Goal: Transaction & Acquisition: Purchase product/service

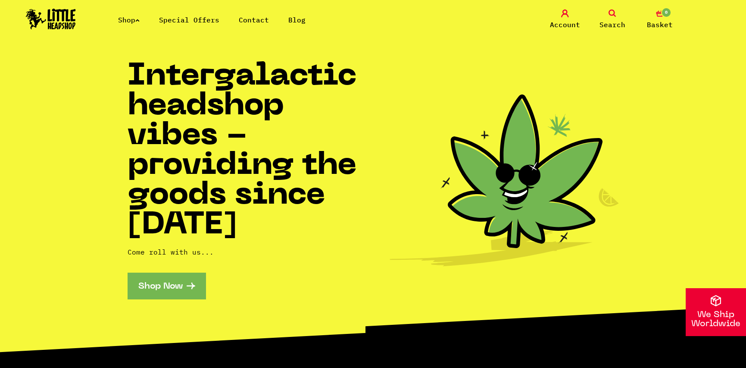
click at [665, 20] on span "Basket" at bounding box center [660, 24] width 26 height 10
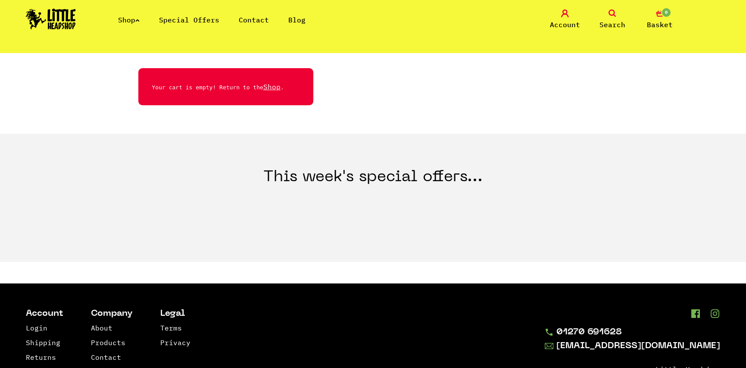
scroll to position [86, 0]
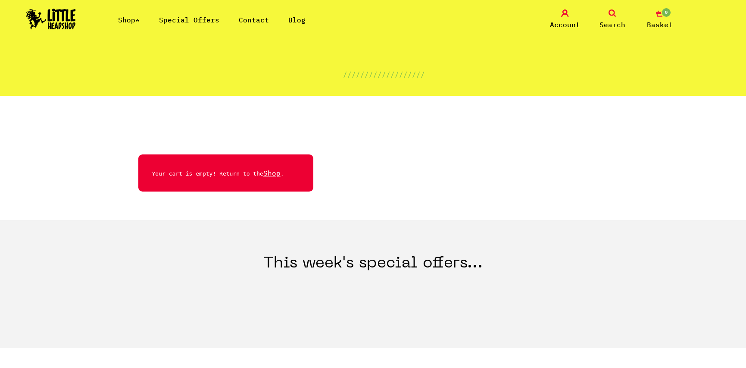
click at [335, 269] on h3 "This week's special offers..." at bounding box center [373, 256] width 746 height 72
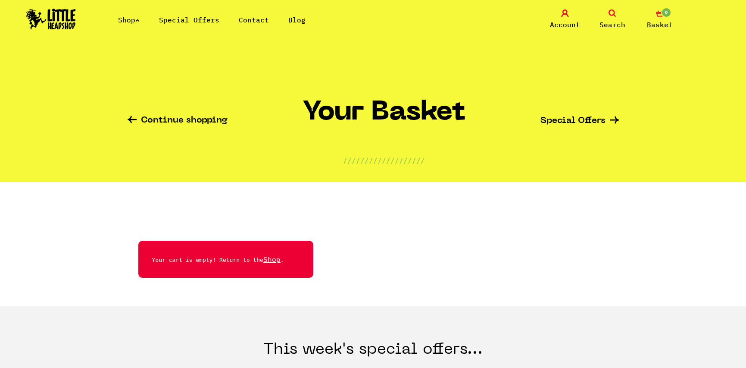
click at [132, 24] on li "Shop" at bounding box center [129, 20] width 22 height 10
click at [56, 16] on img at bounding box center [51, 19] width 50 height 21
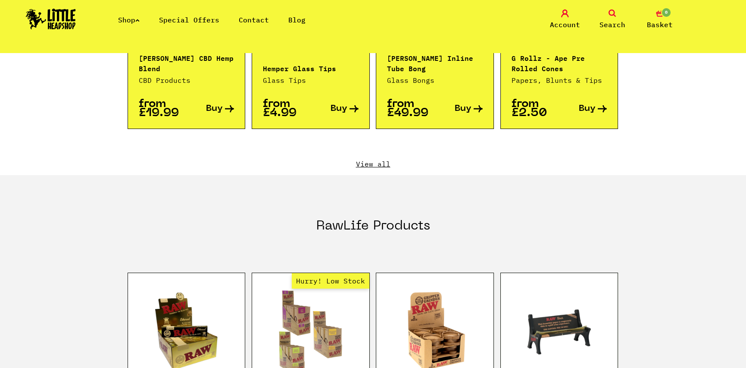
scroll to position [949, 0]
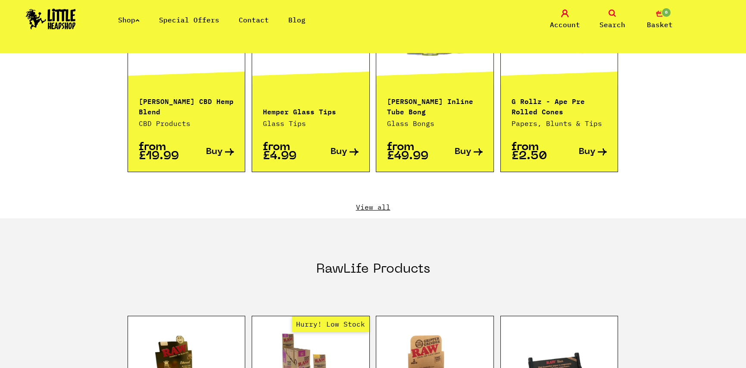
click at [370, 202] on link "View all" at bounding box center [374, 206] width 492 height 9
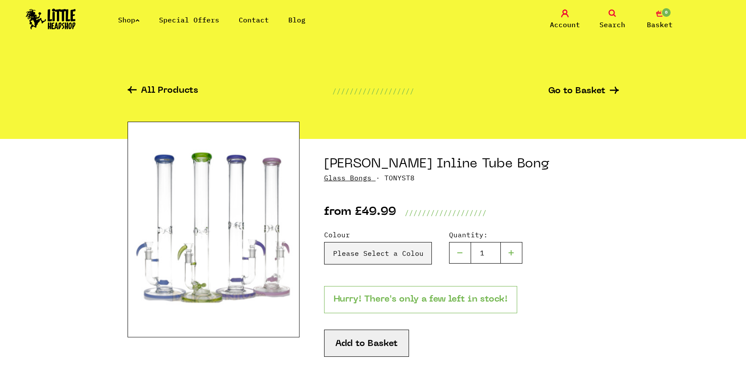
scroll to position [43, 0]
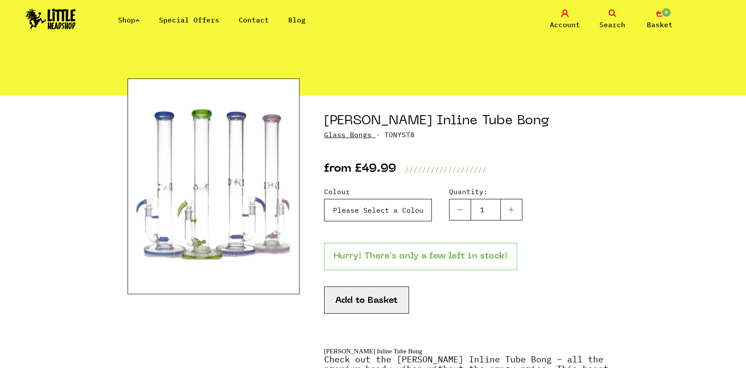
click at [366, 209] on select "Please Select a Colour Purple - £49.99 [PERSON_NAME] Inline Tube Bong - Green -…" at bounding box center [378, 210] width 108 height 22
click at [364, 205] on select "Please Select a Colour Purple - £49.99 [PERSON_NAME] Inline Tube Bong - Green -…" at bounding box center [378, 210] width 108 height 22
click at [353, 216] on select "Please Select a Colour Purple - £49.99 Tony Glass Inline Tube Bong - Green - £4…" at bounding box center [378, 210] width 108 height 22
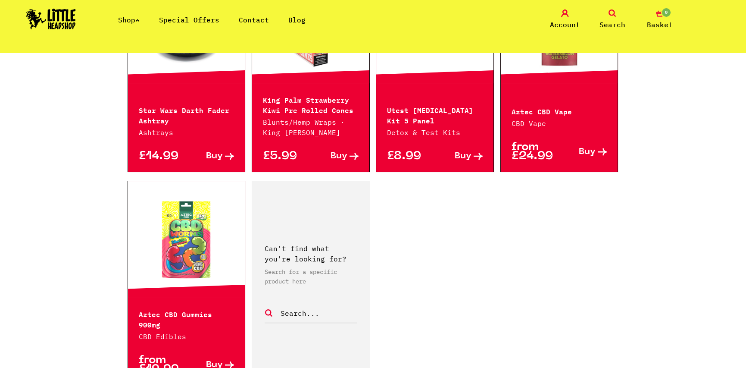
scroll to position [1466, 0]
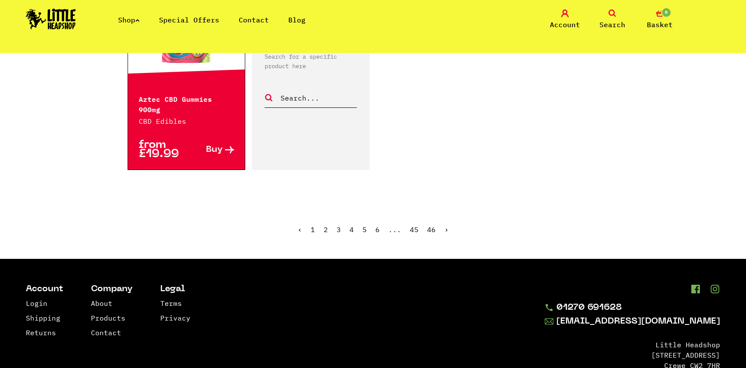
click at [445, 225] on link "›" at bounding box center [447, 229] width 4 height 9
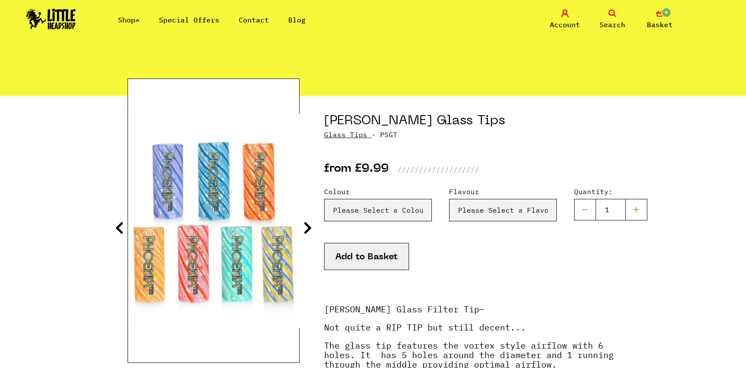
scroll to position [86, 0]
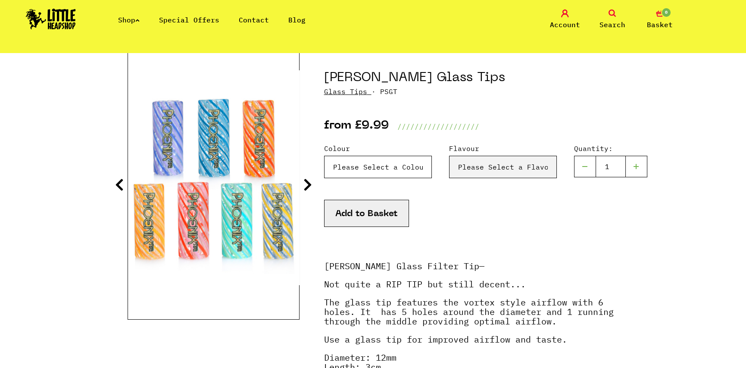
click at [367, 173] on select "Please Select a Colour Blue & Lilac - £9.99 Blue - £9.99 Orange & Red - £9.99 Y…" at bounding box center [378, 167] width 108 height 22
click at [461, 172] on select "Please Select a Flavour Turqouise - £9.99" at bounding box center [503, 167] width 108 height 22
click at [447, 132] on div "Colour Please Select a Colour Blue & Lilac - £9.99 Blue - £9.99 Orange & Red - …" at bounding box center [471, 192] width 295 height 121
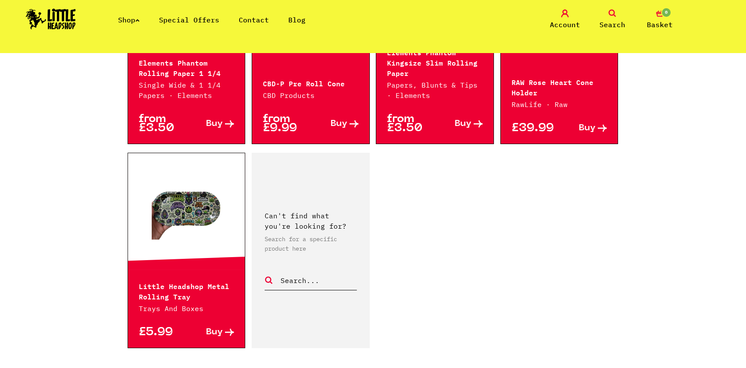
scroll to position [1423, 0]
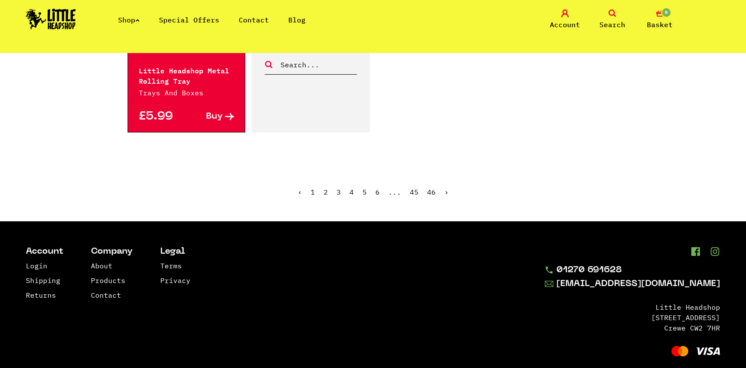
click at [445, 194] on link "›" at bounding box center [447, 192] width 4 height 9
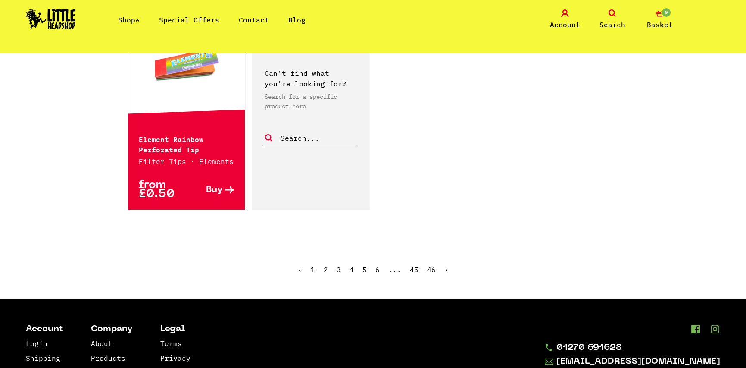
scroll to position [1476, 0]
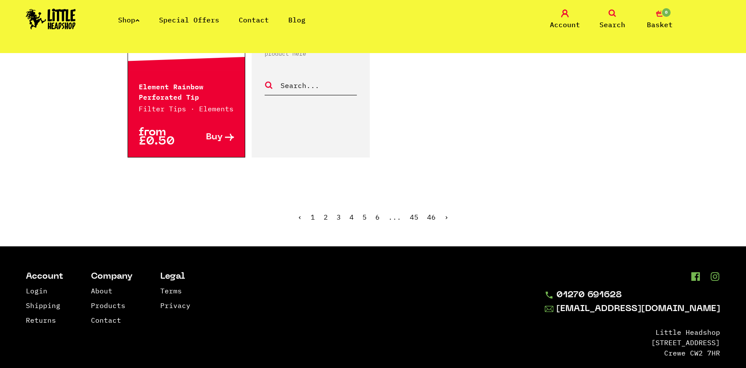
click at [445, 213] on link "›" at bounding box center [447, 217] width 4 height 9
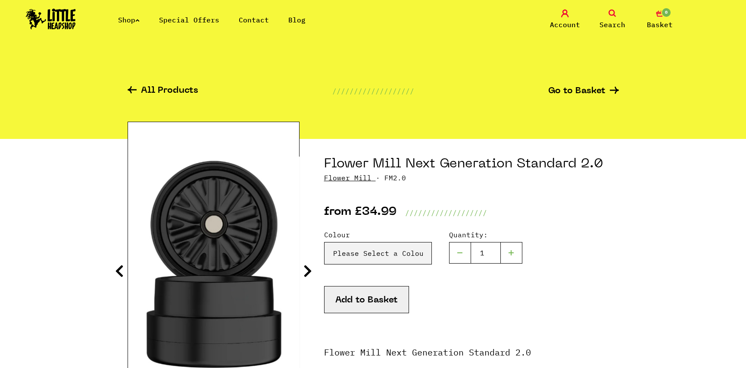
scroll to position [43, 0]
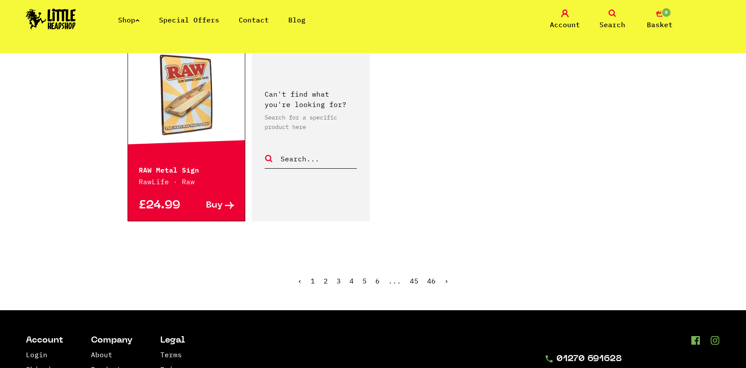
scroll to position [1380, 0]
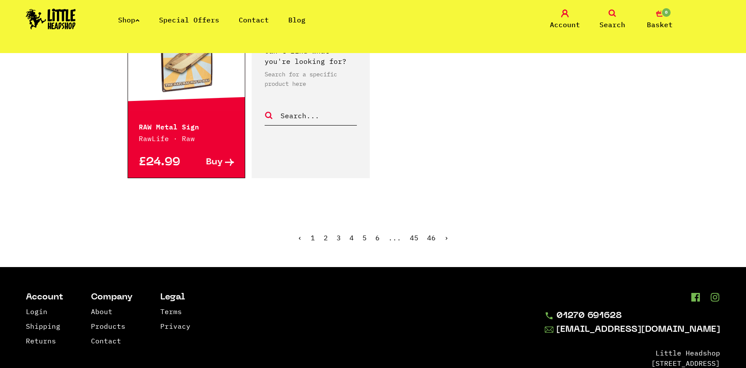
click at [445, 233] on link "›" at bounding box center [447, 237] width 4 height 9
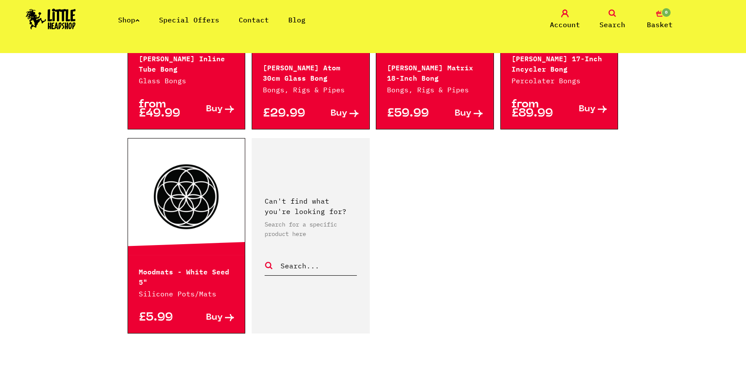
scroll to position [1294, 0]
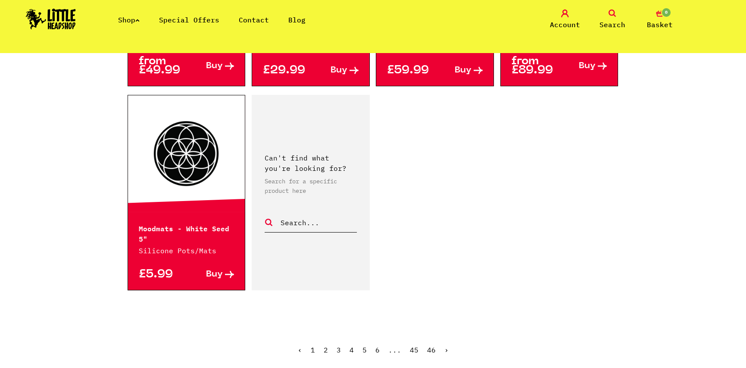
click at [448, 340] on ul "‹ 1 2 3 4 5 6 ... 45 46 ›" at bounding box center [374, 356] width 492 height 37
click at [445, 345] on link "›" at bounding box center [447, 349] width 4 height 9
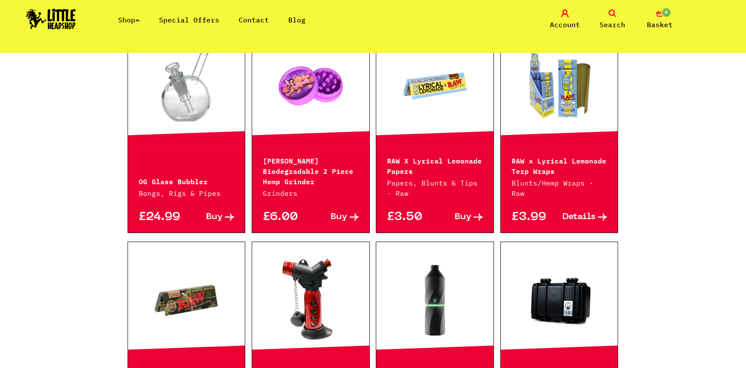
scroll to position [949, 0]
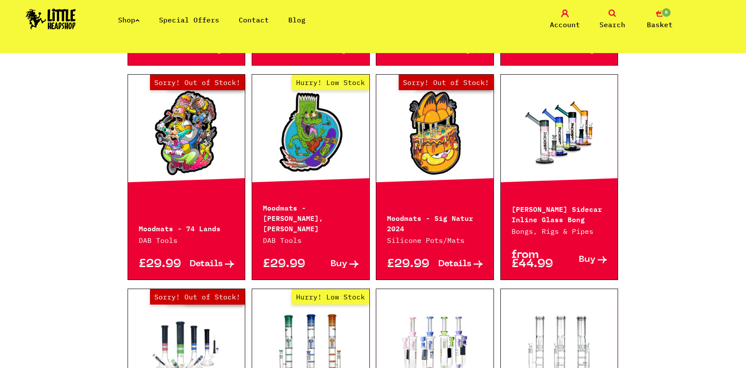
click at [607, 23] on span "Search" at bounding box center [613, 24] width 26 height 10
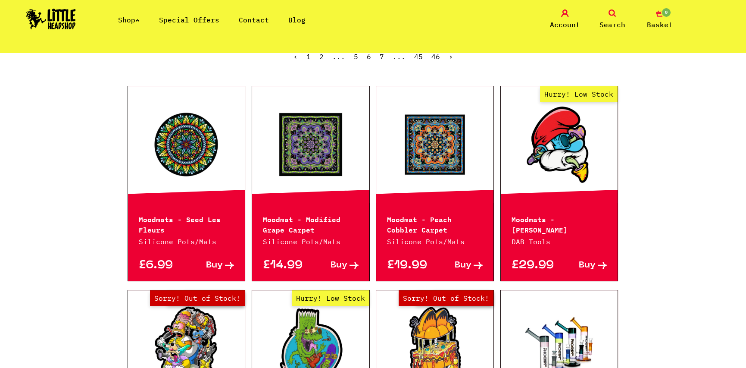
scroll to position [0, 0]
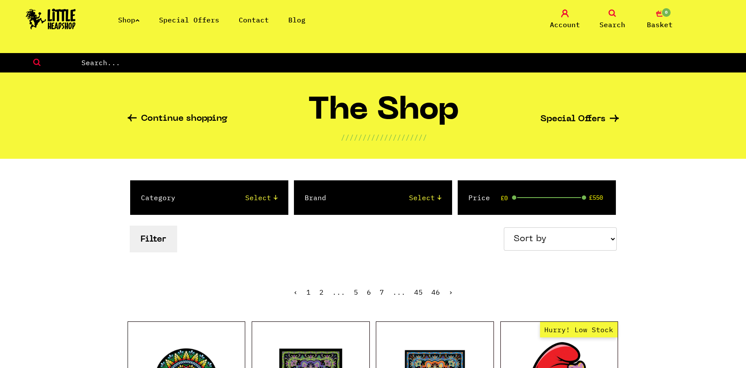
click at [245, 58] on input "text" at bounding box center [414, 62] width 666 height 11
type input "futurola"
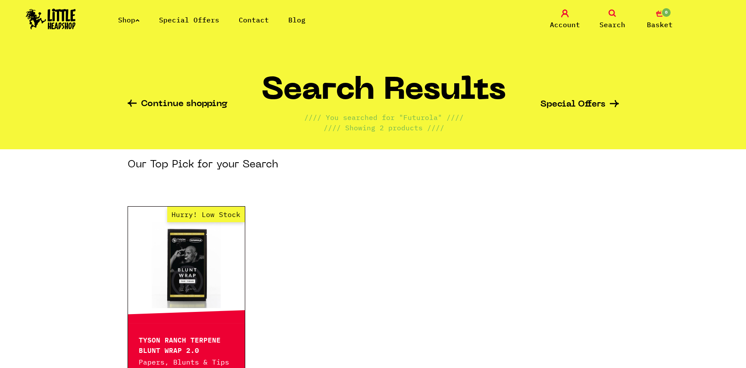
click at [608, 18] on link "Search" at bounding box center [612, 19] width 43 height 20
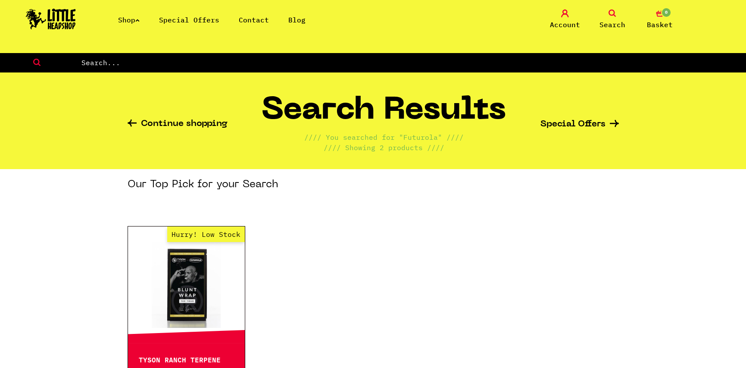
click at [292, 63] on input "text" at bounding box center [414, 62] width 666 height 11
type input "glass tip"
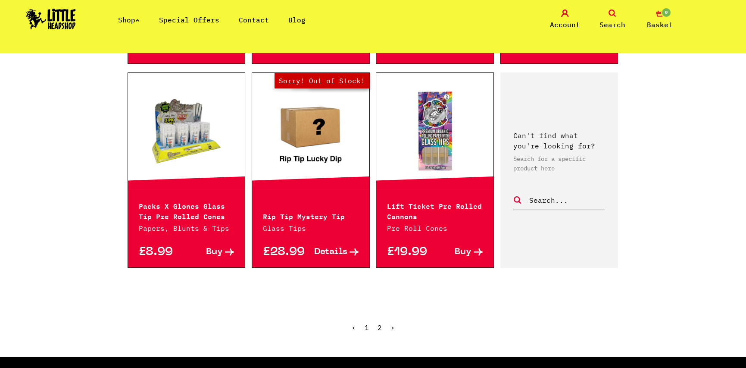
scroll to position [949, 0]
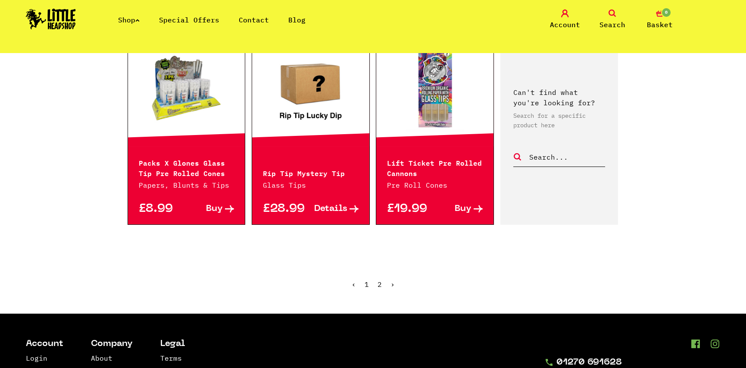
click at [382, 275] on ul "‹ 1 2 ›" at bounding box center [374, 290] width 492 height 37
click at [380, 280] on link "2" at bounding box center [380, 284] width 4 height 9
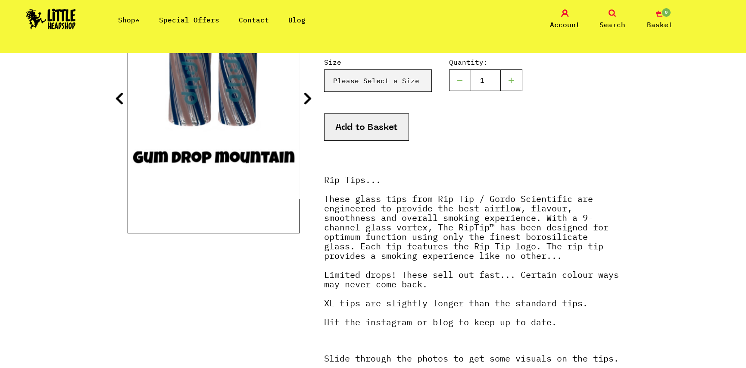
scroll to position [129, 0]
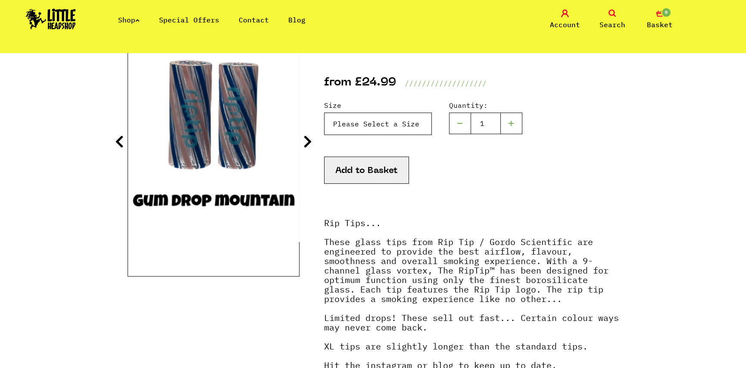
click at [379, 132] on select "Please Select a Size Rip Tips - Size 7 - Clear - £24.99 (Out of Stock) Rip Tips…" at bounding box center [378, 124] width 108 height 22
click at [378, 129] on select "Please Select a Size Rip Tips - Size 7 - Clear - £24.99 (Out of Stock) Rip Tips…" at bounding box center [378, 124] width 108 height 22
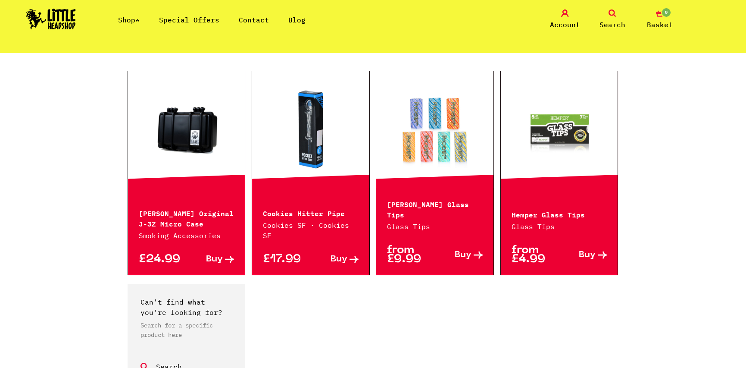
scroll to position [216, 0]
